Goal: Navigation & Orientation: Find specific page/section

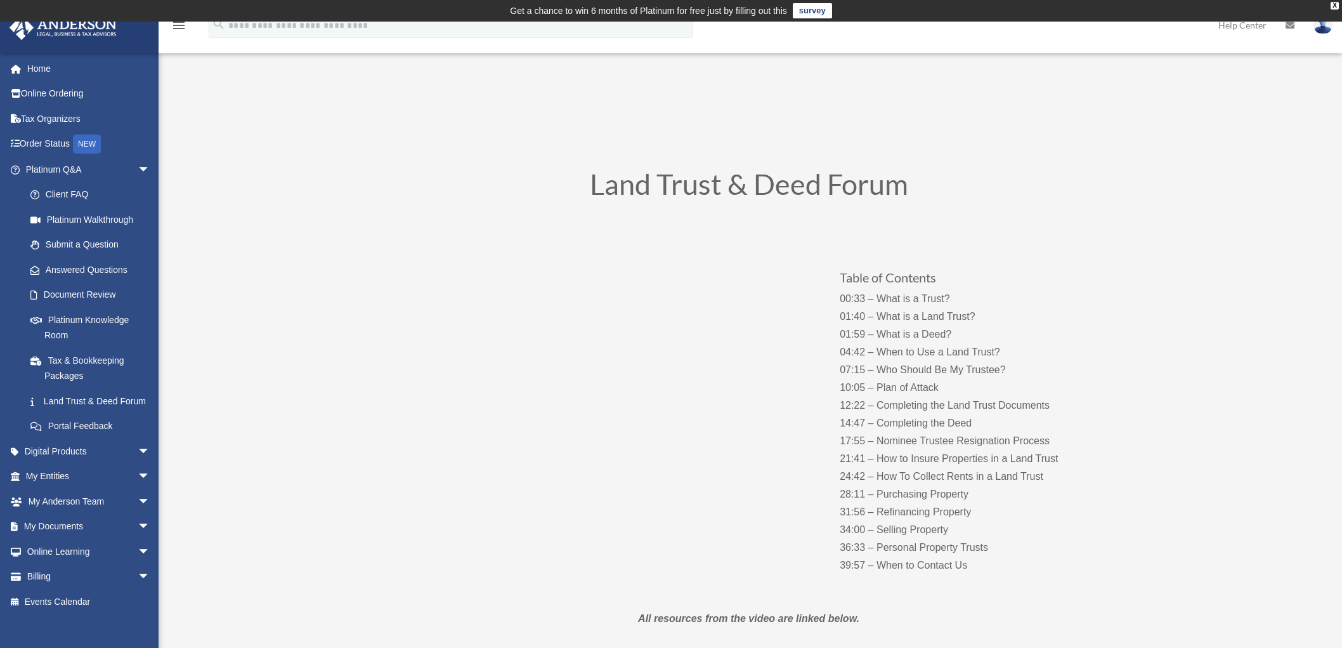
scroll to position [141, 0]
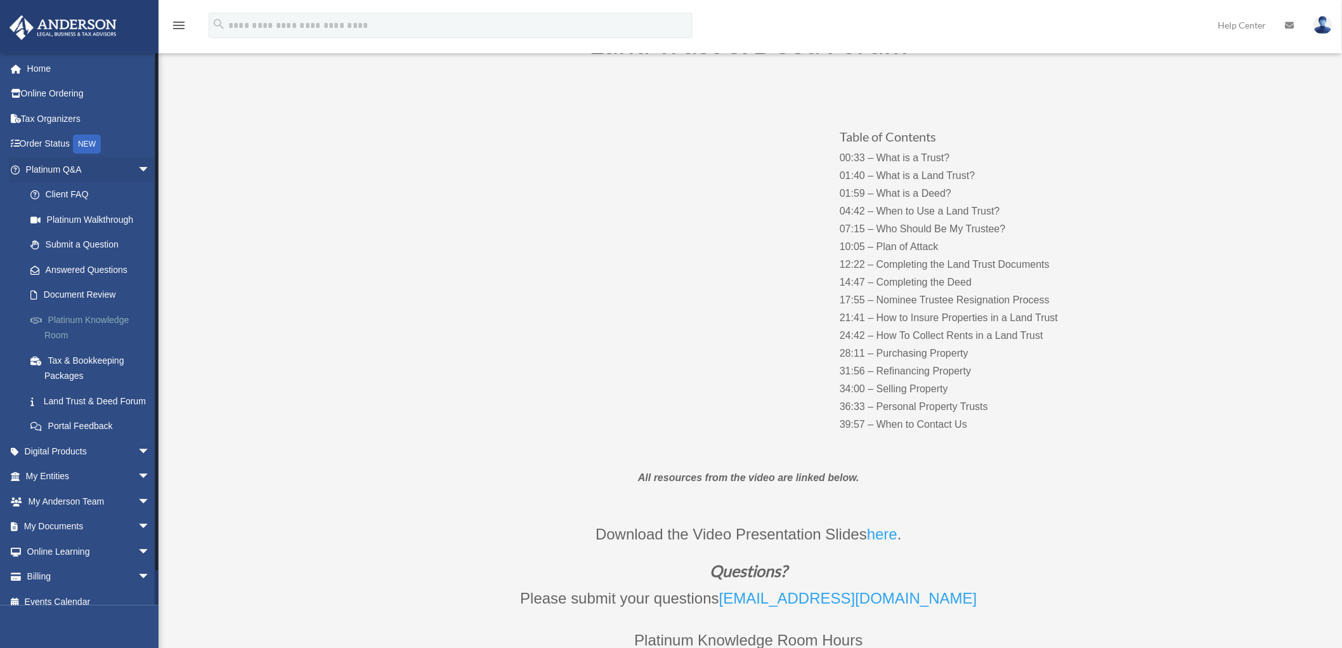
click at [65, 334] on link "Platinum Knowledge Room" at bounding box center [94, 327] width 152 height 41
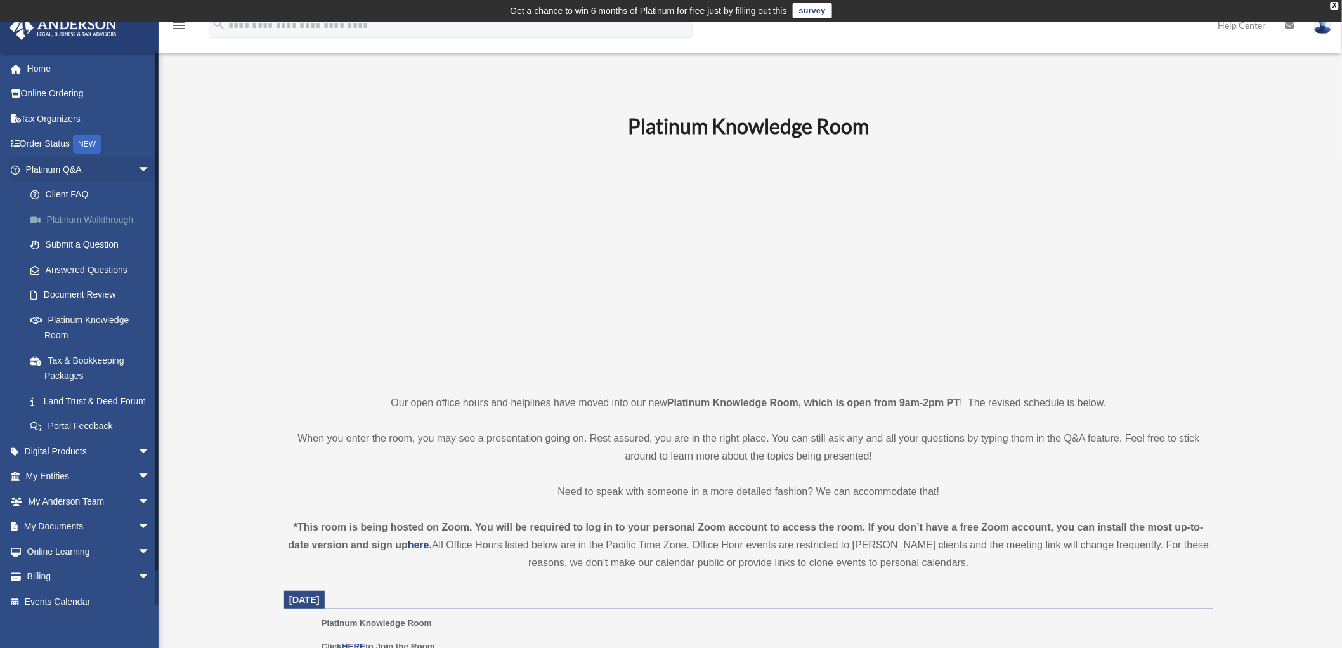
click at [89, 220] on link "Platinum Walkthrough" at bounding box center [94, 219] width 152 height 25
